Goal: Find specific page/section: Find specific page/section

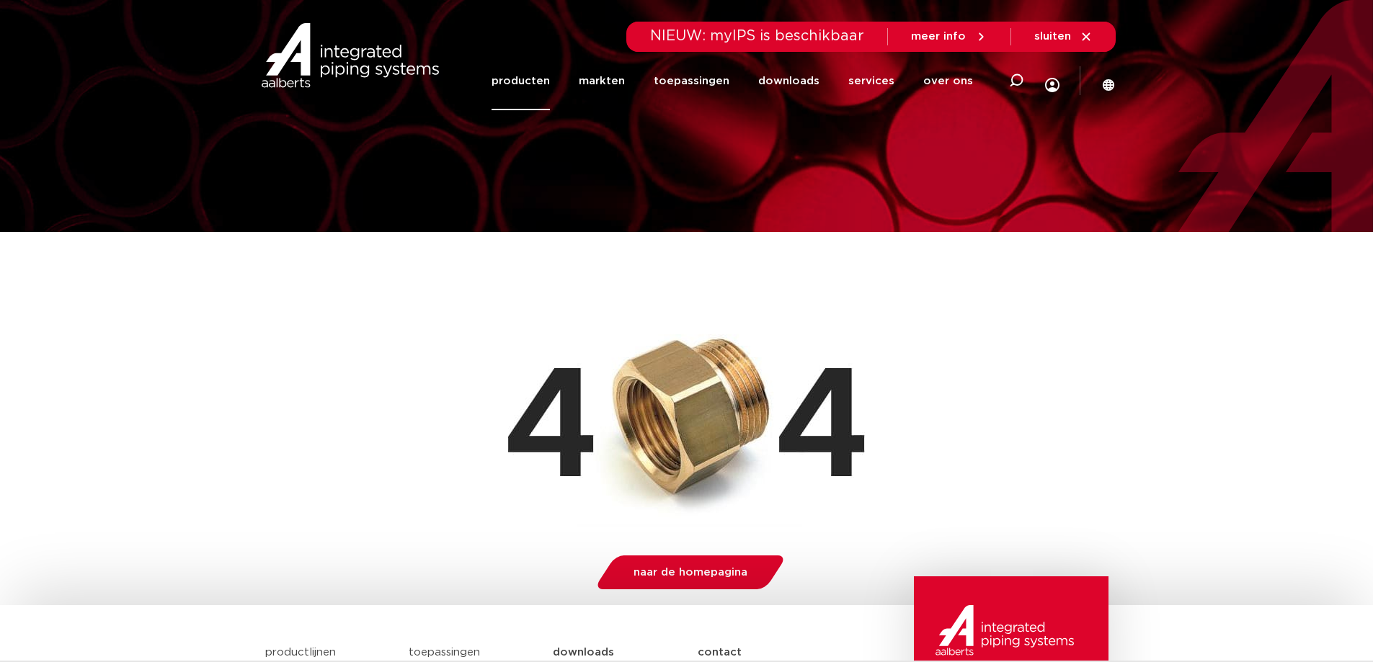
click at [548, 81] on link "producten" at bounding box center [521, 81] width 58 height 58
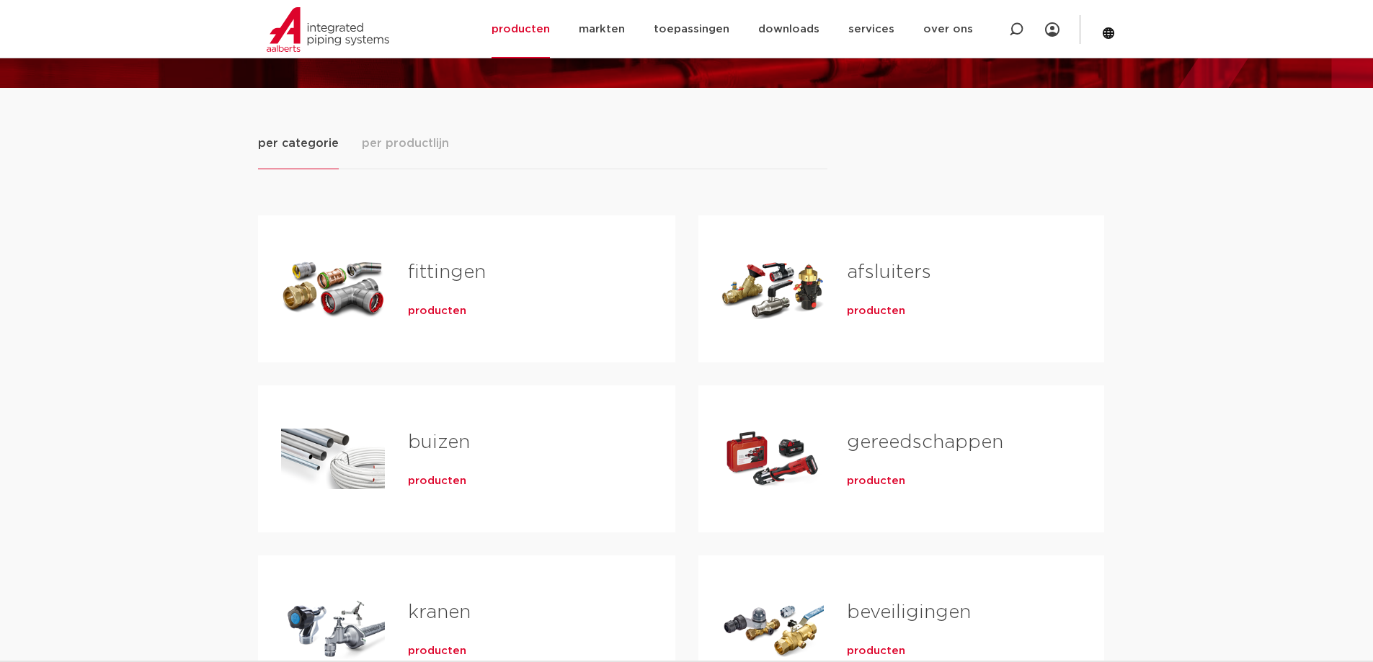
scroll to position [144, 0]
click at [485, 288] on h2 "fittingen" at bounding box center [518, 275] width 221 height 33
click at [435, 312] on span "producten" at bounding box center [437, 311] width 58 height 14
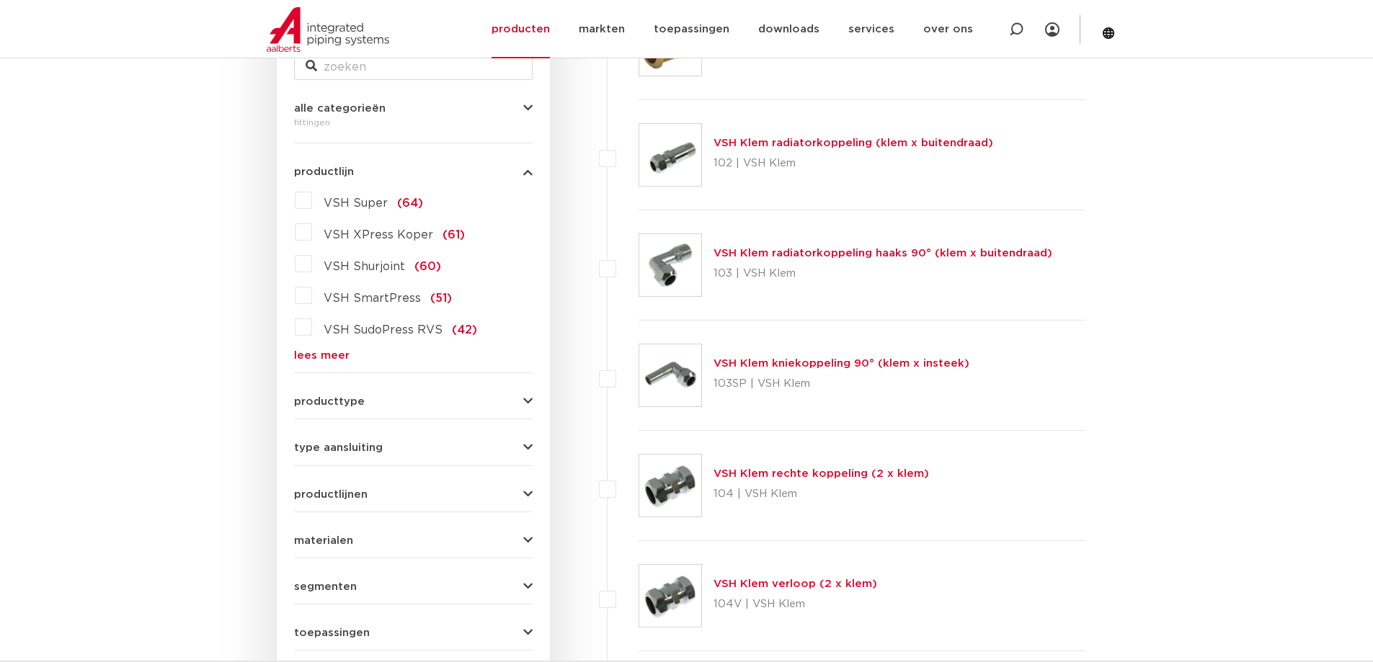
scroll to position [288, 0]
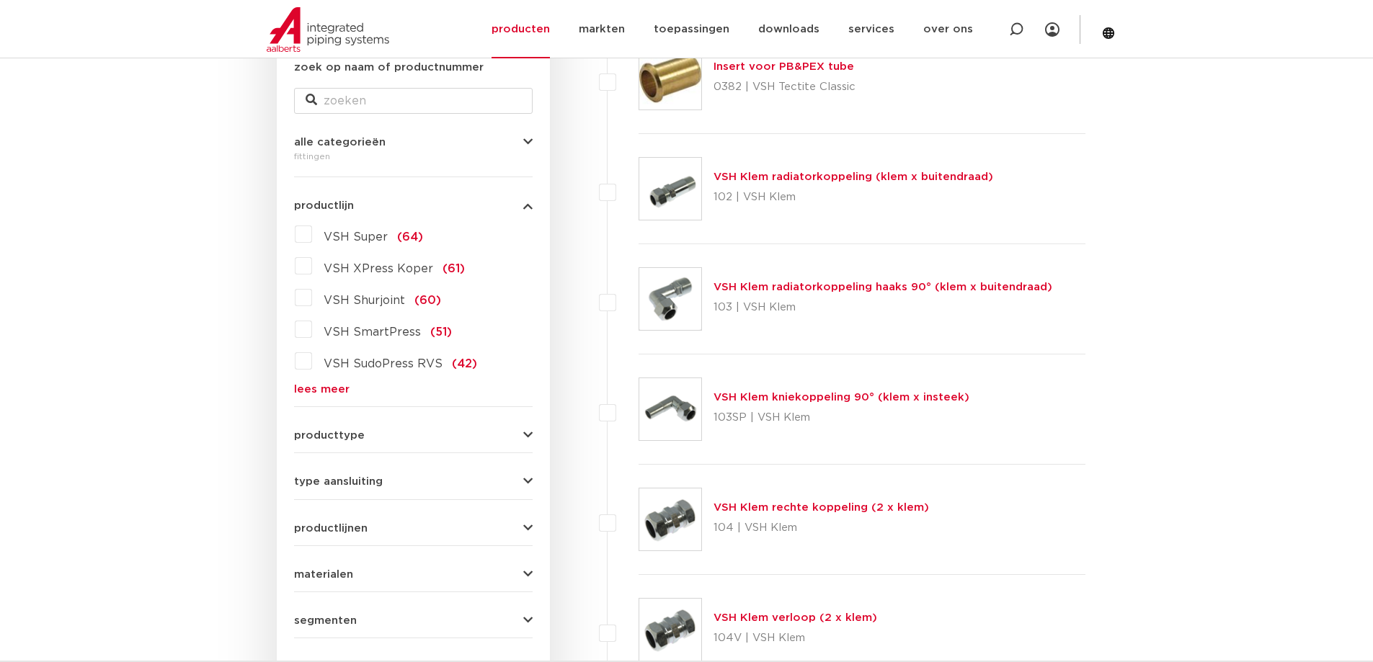
click at [312, 265] on label "VSH XPress Koper (61)" at bounding box center [388, 265] width 153 height 23
click at [0, 0] on input "VSH XPress Koper (61)" at bounding box center [0, 0] width 0 height 0
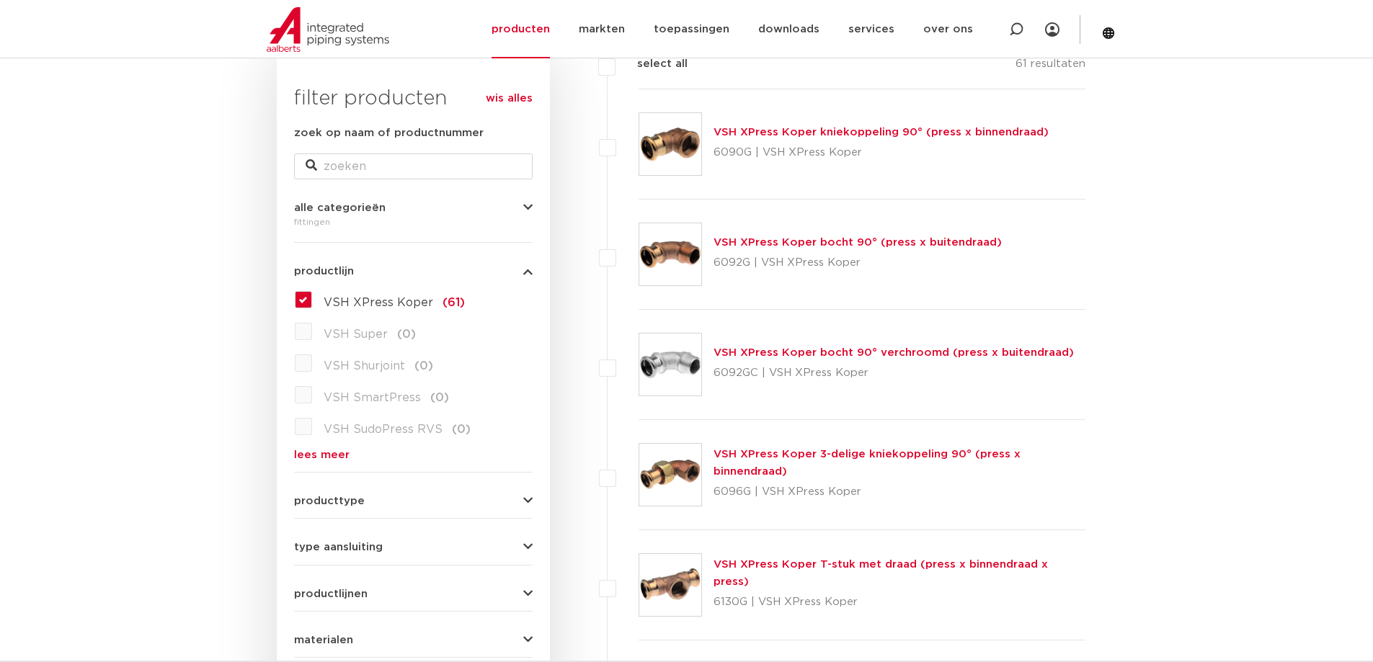
scroll to position [216, 0]
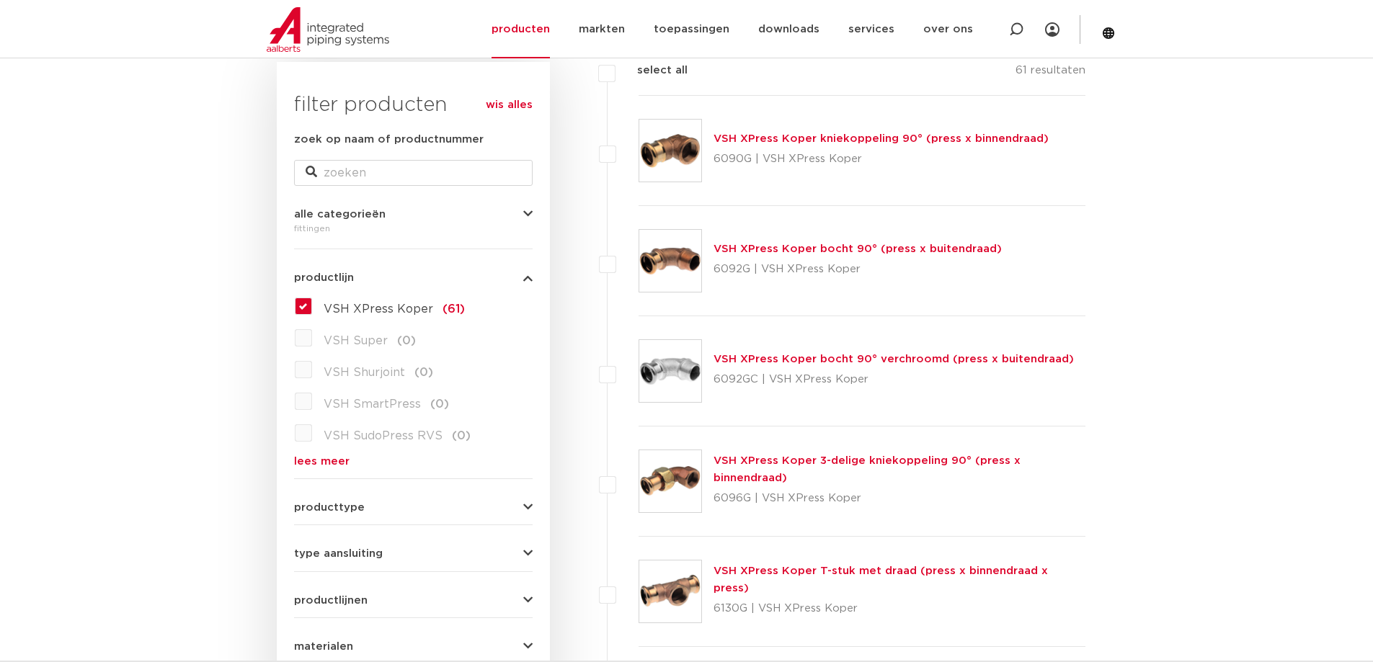
click at [312, 337] on label "VSH Super (0)" at bounding box center [364, 338] width 104 height 23
click at [312, 308] on label "VSH XPress Koper (61)" at bounding box center [388, 306] width 153 height 23
click at [0, 0] on input "VSH XPress Koper (61)" at bounding box center [0, 0] width 0 height 0
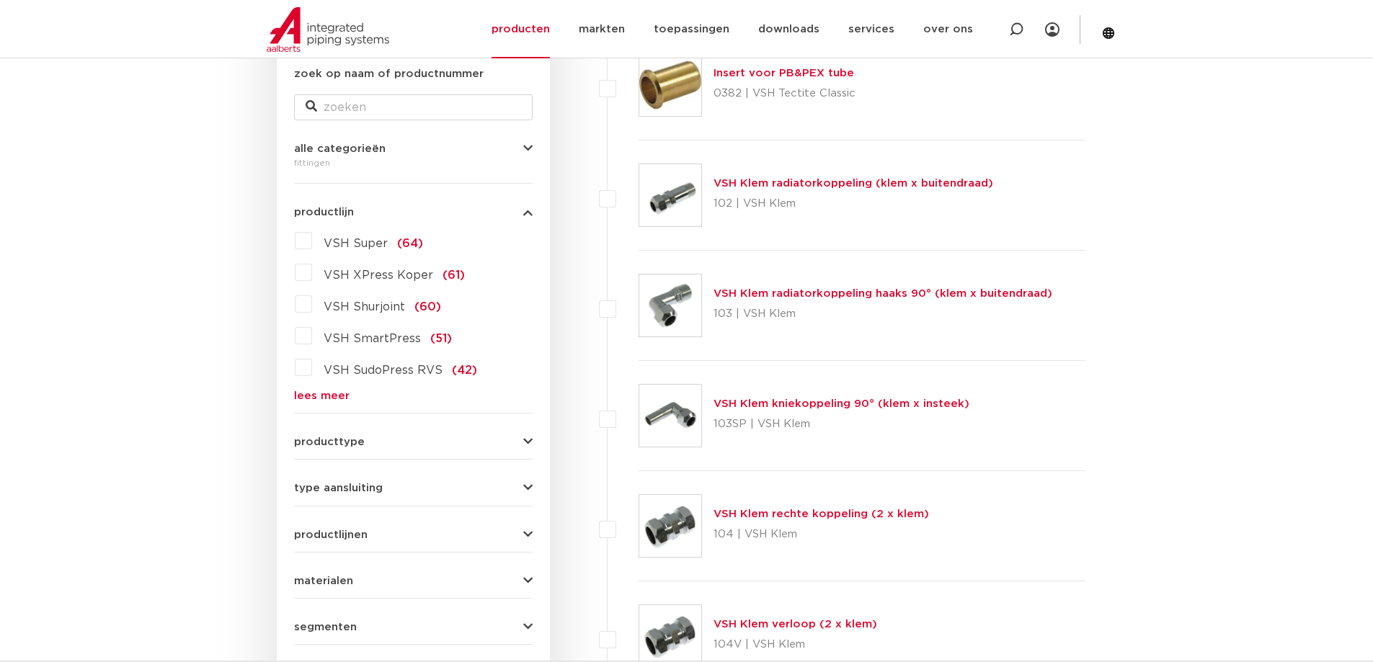
scroll to position [288, 0]
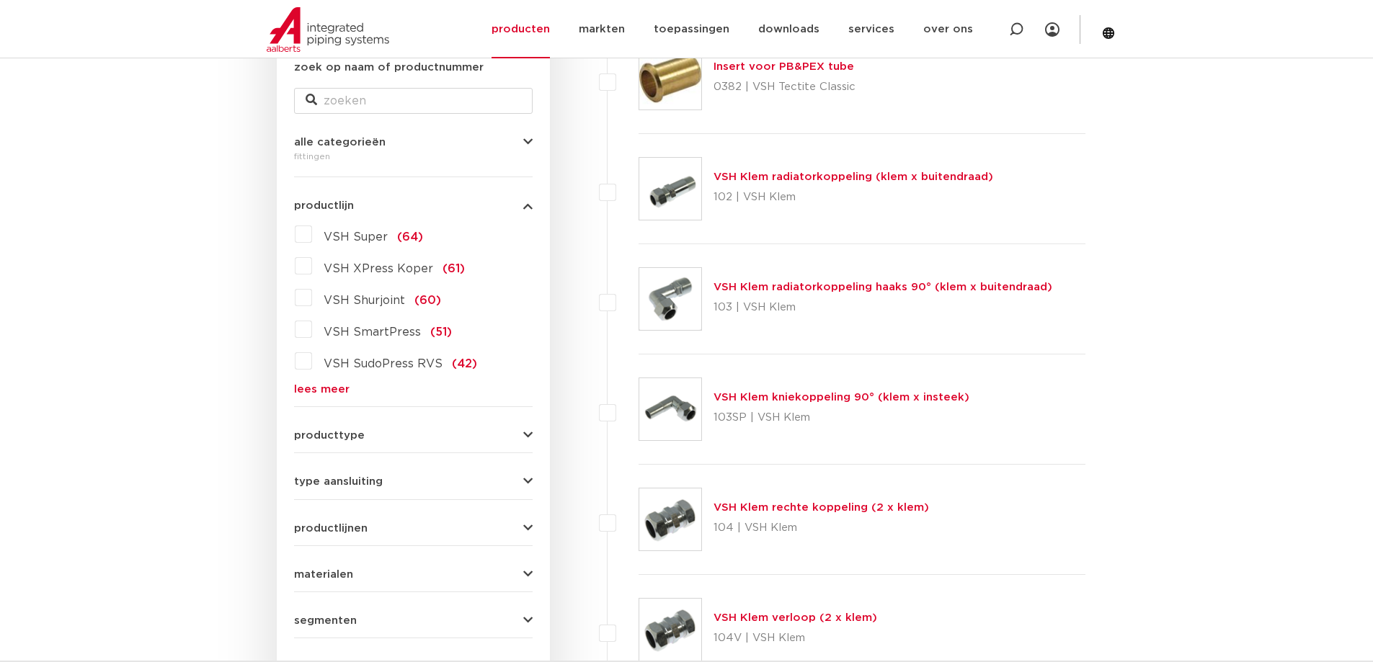
click at [354, 579] on button "materialen" at bounding box center [413, 574] width 239 height 11
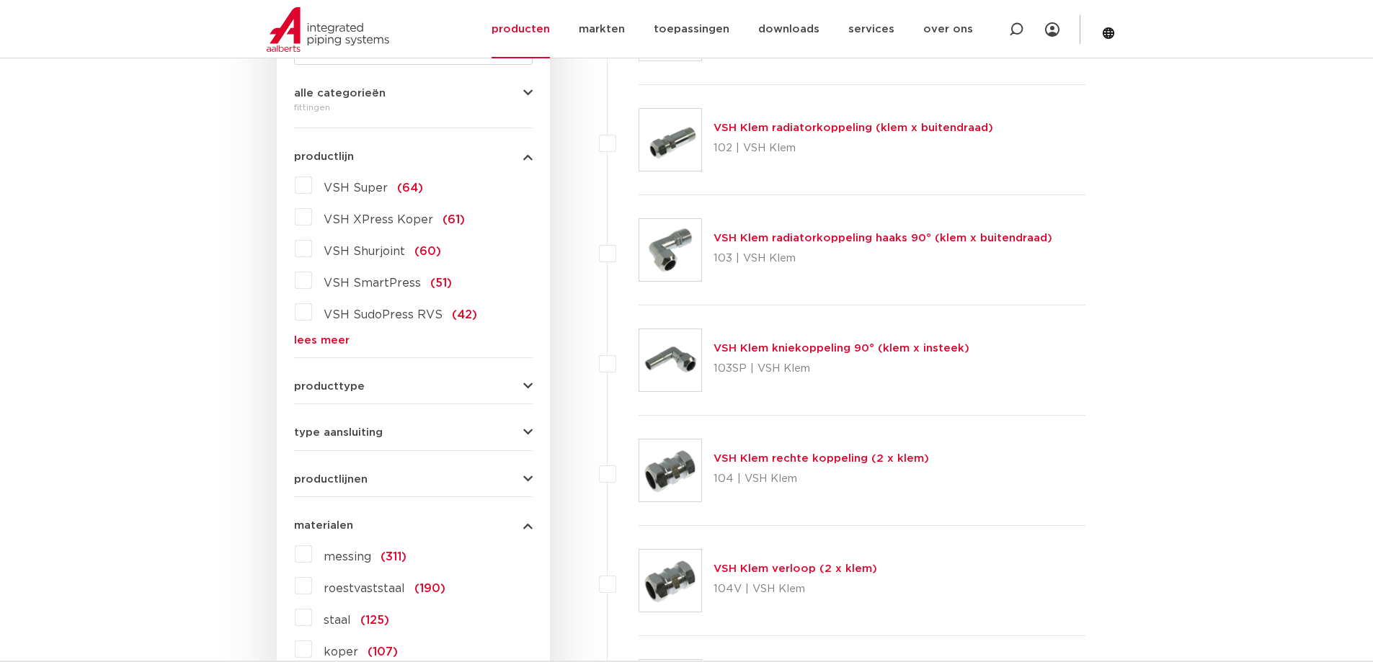
scroll to position [360, 0]
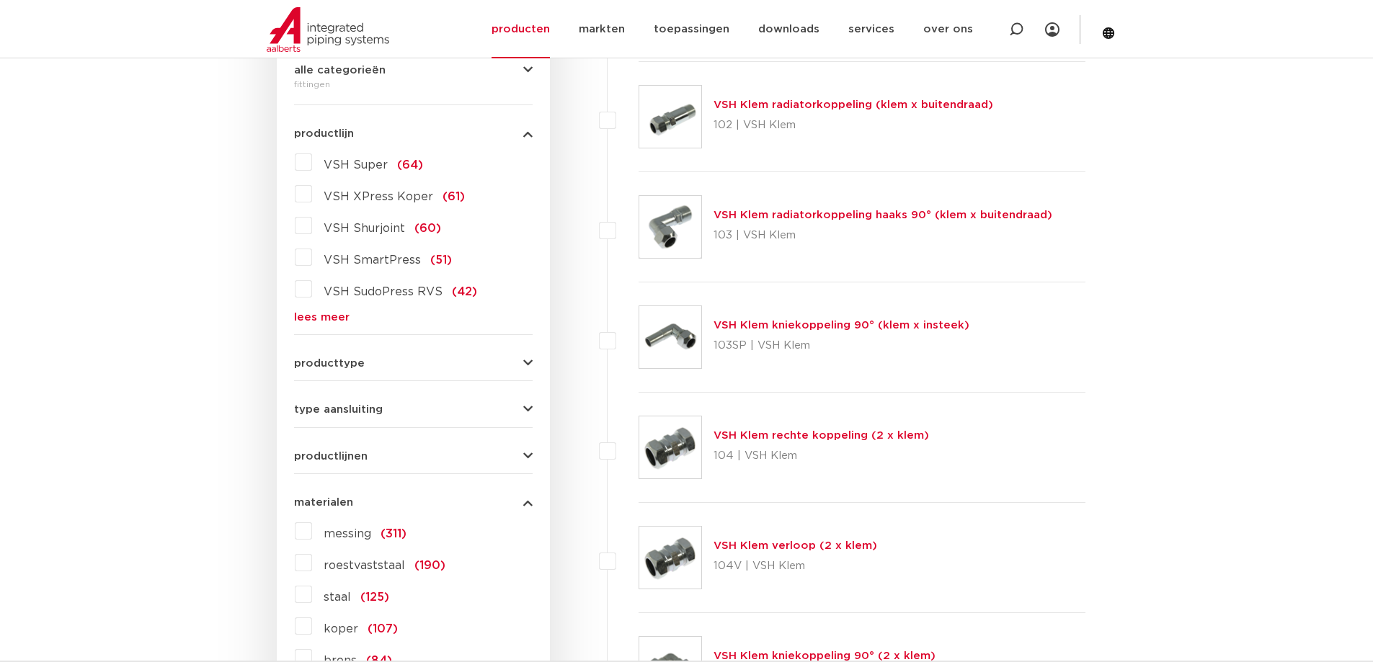
click at [312, 534] on label "messing (311)" at bounding box center [359, 531] width 94 height 23
click at [0, 0] on input "messing (311)" at bounding box center [0, 0] width 0 height 0
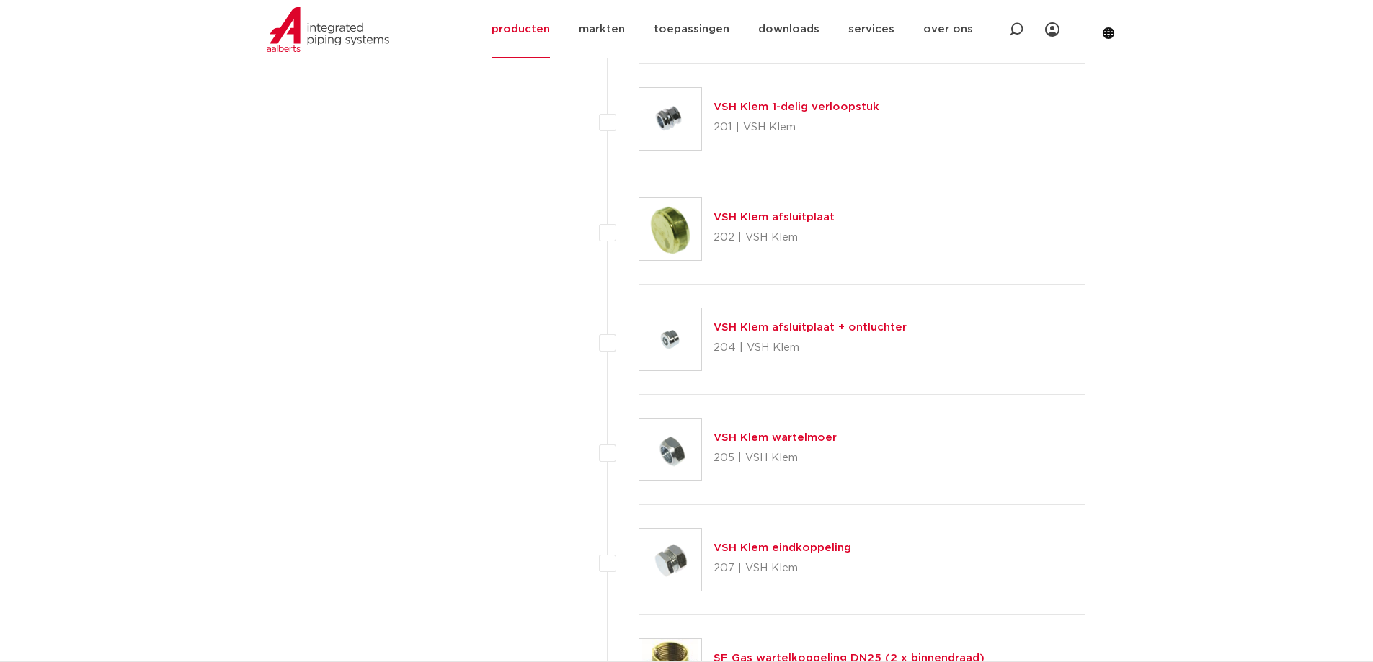
scroll to position [2595, 0]
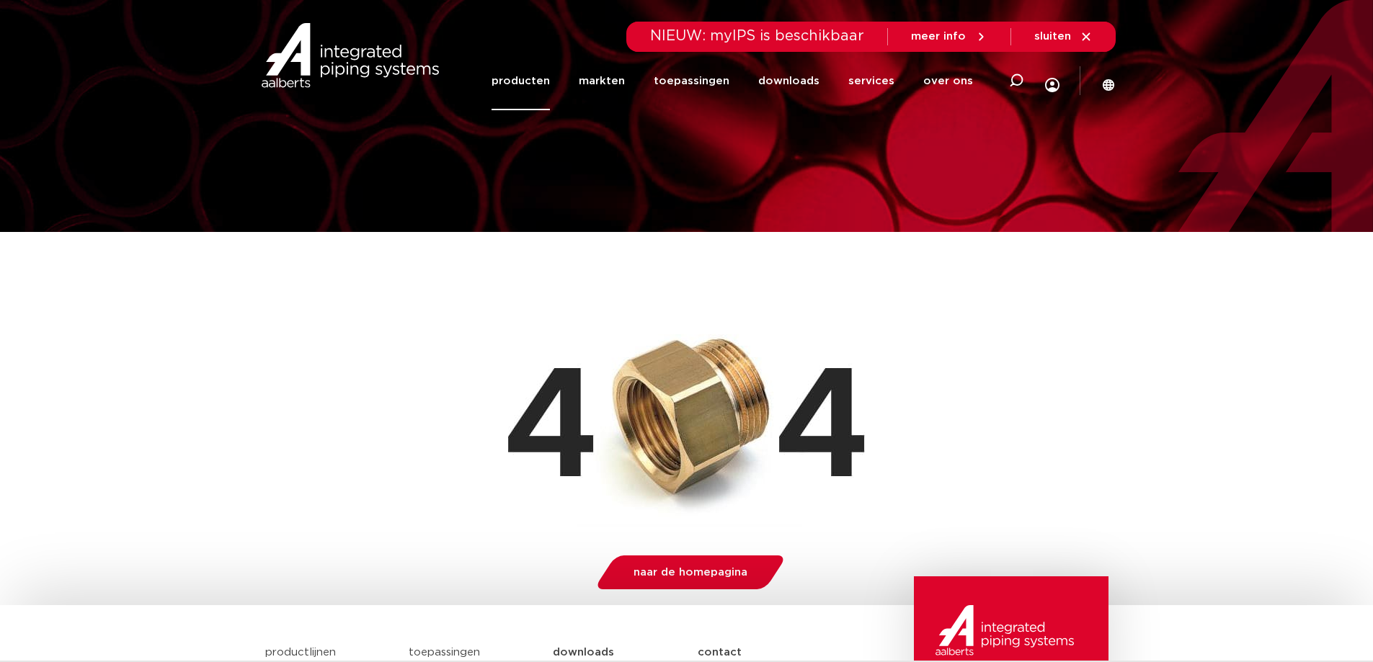
click at [533, 77] on link "producten" at bounding box center [521, 81] width 58 height 58
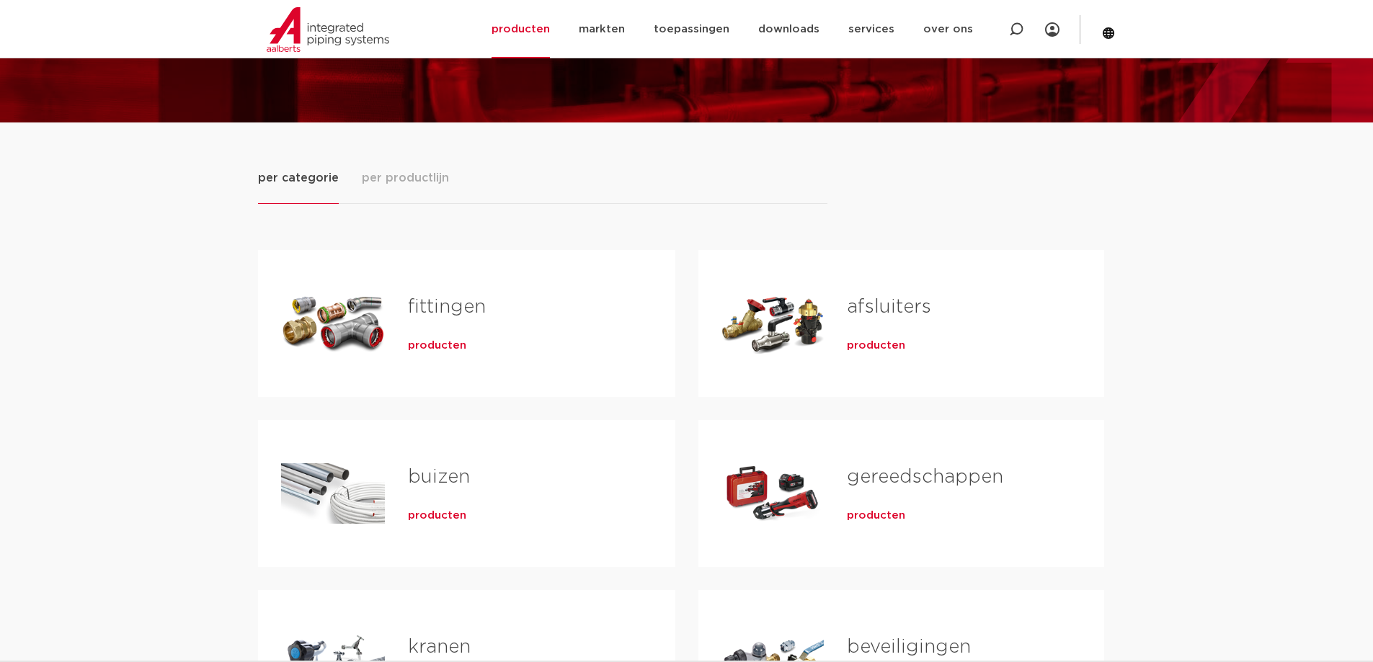
scroll to position [72, 0]
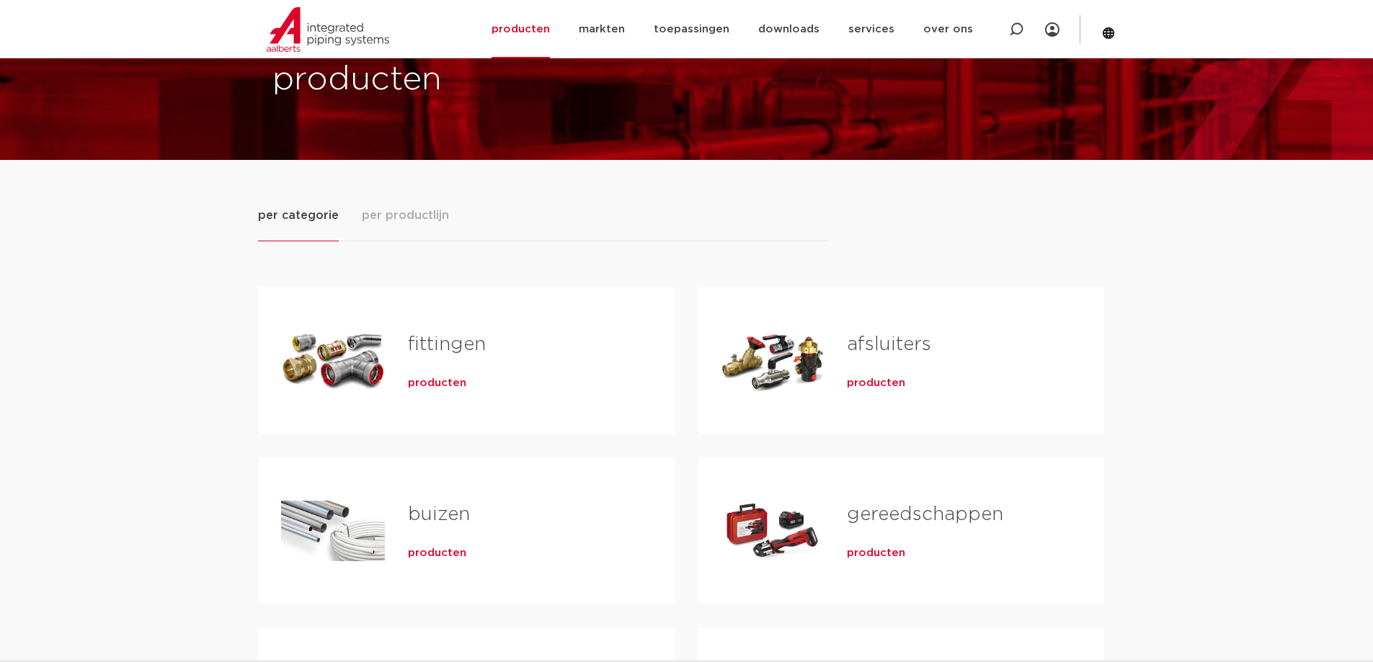
click at [453, 348] on link "fittingen" at bounding box center [447, 344] width 78 height 19
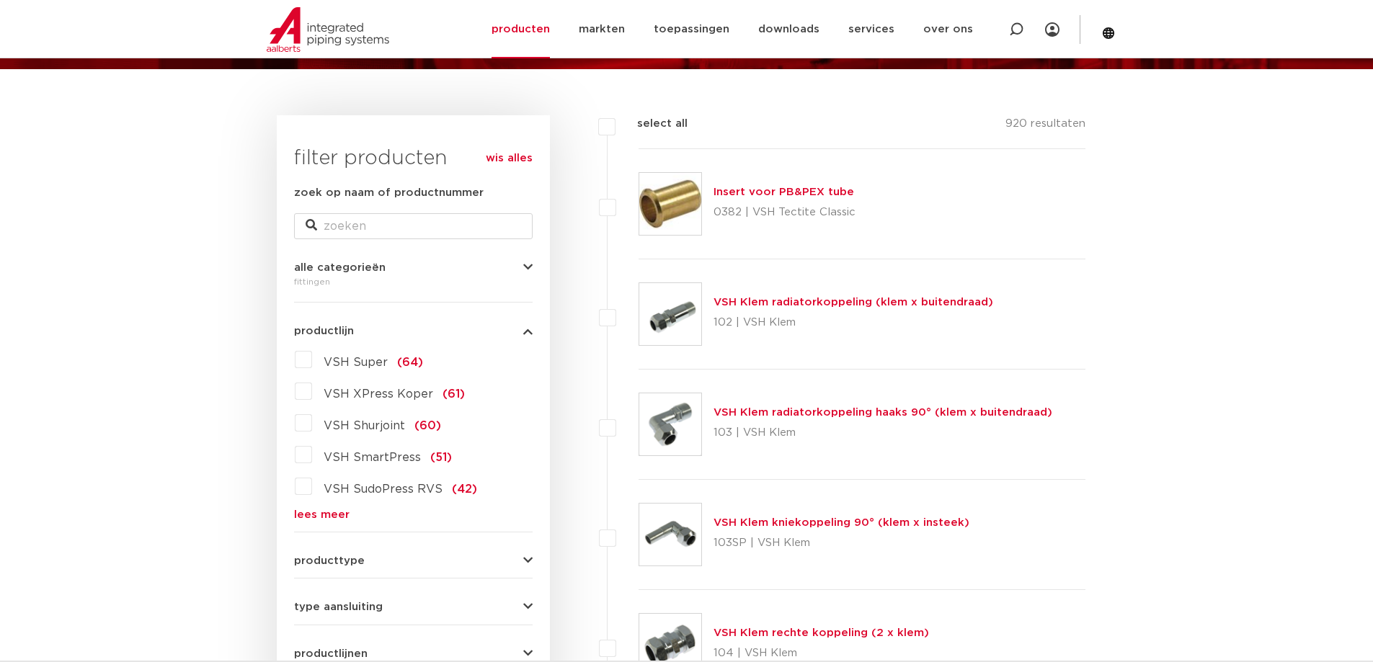
scroll to position [144, 0]
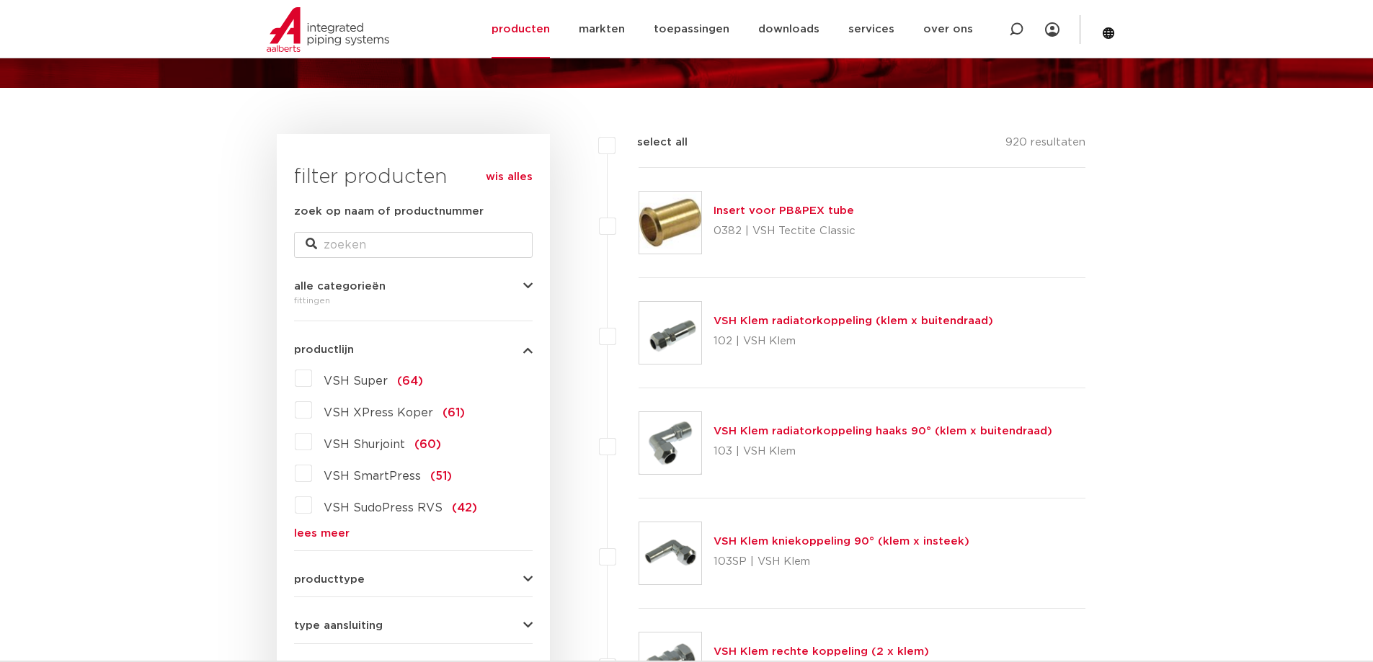
click at [363, 409] on span "VSH XPress Koper" at bounding box center [379, 413] width 110 height 12
click at [0, 0] on input "VSH XPress Koper (61)" at bounding box center [0, 0] width 0 height 0
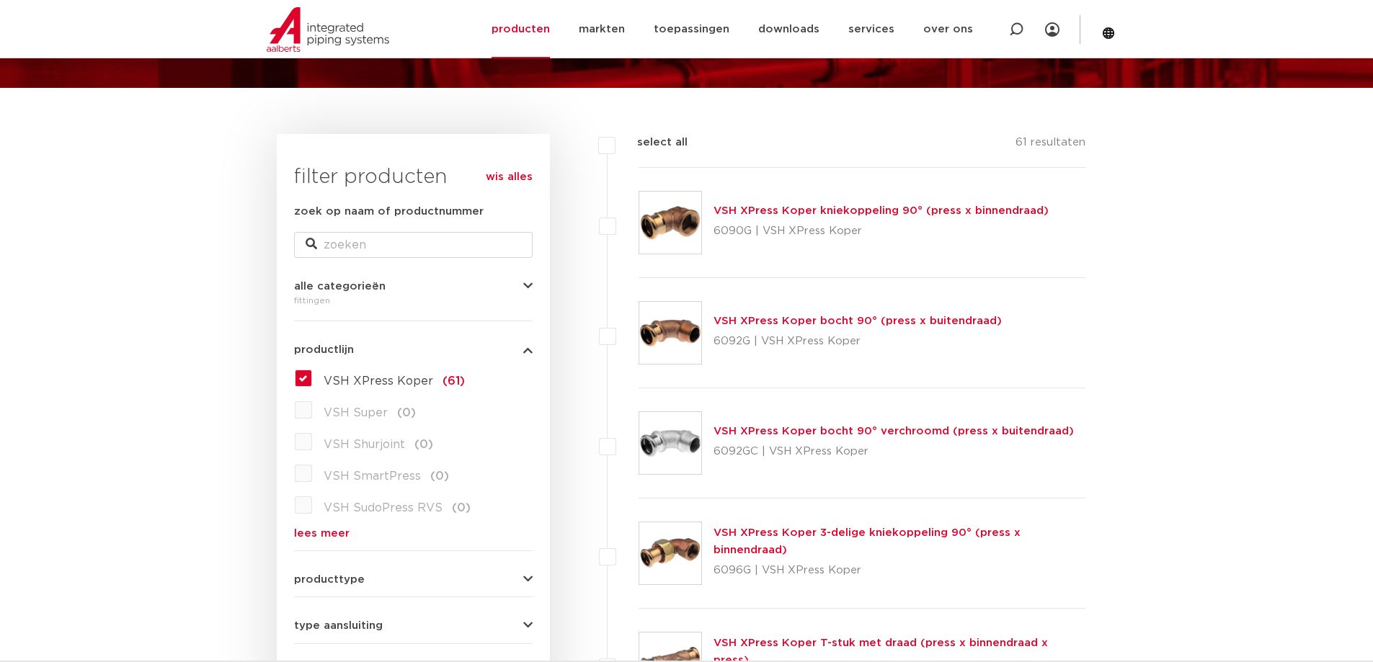
scroll to position [144, 0]
click at [312, 383] on label "VSH XPress Koper (61)" at bounding box center [388, 378] width 153 height 23
click at [0, 0] on input "VSH XPress Koper (61)" at bounding box center [0, 0] width 0 height 0
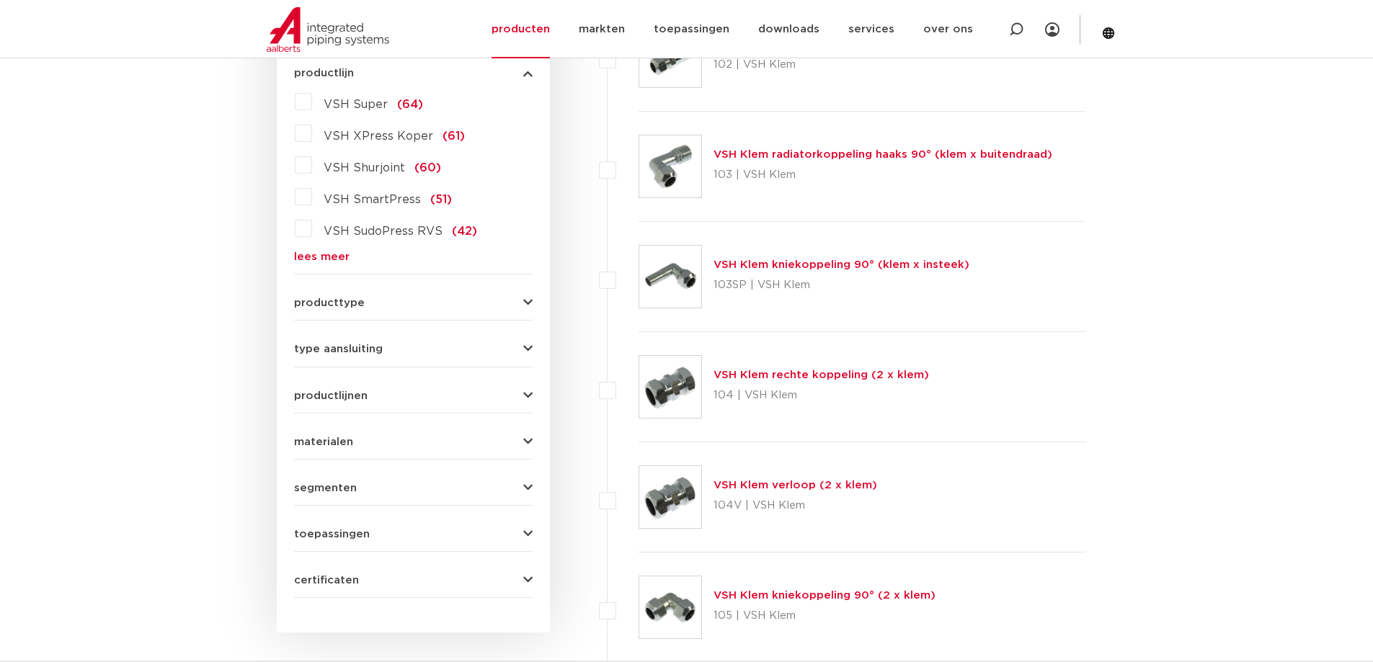
scroll to position [432, 0]
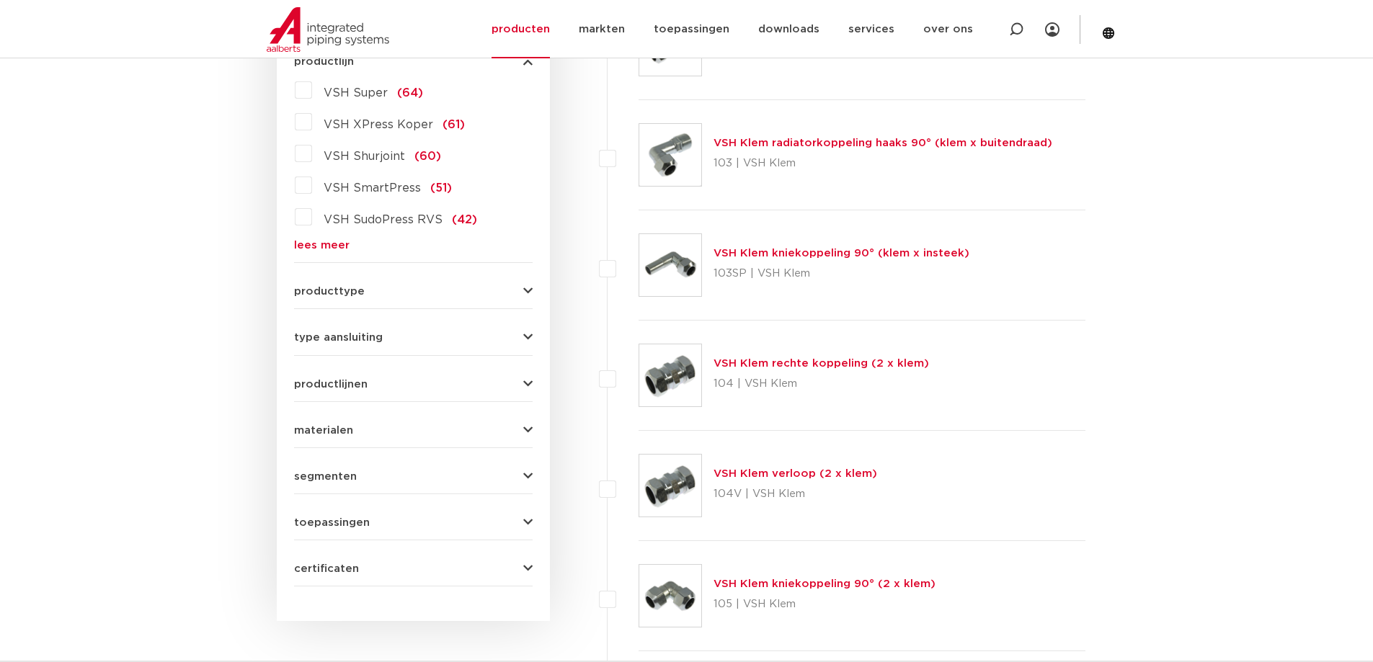
click at [339, 429] on span "materialen" at bounding box center [323, 430] width 59 height 11
